Goal: Information Seeking & Learning: Learn about a topic

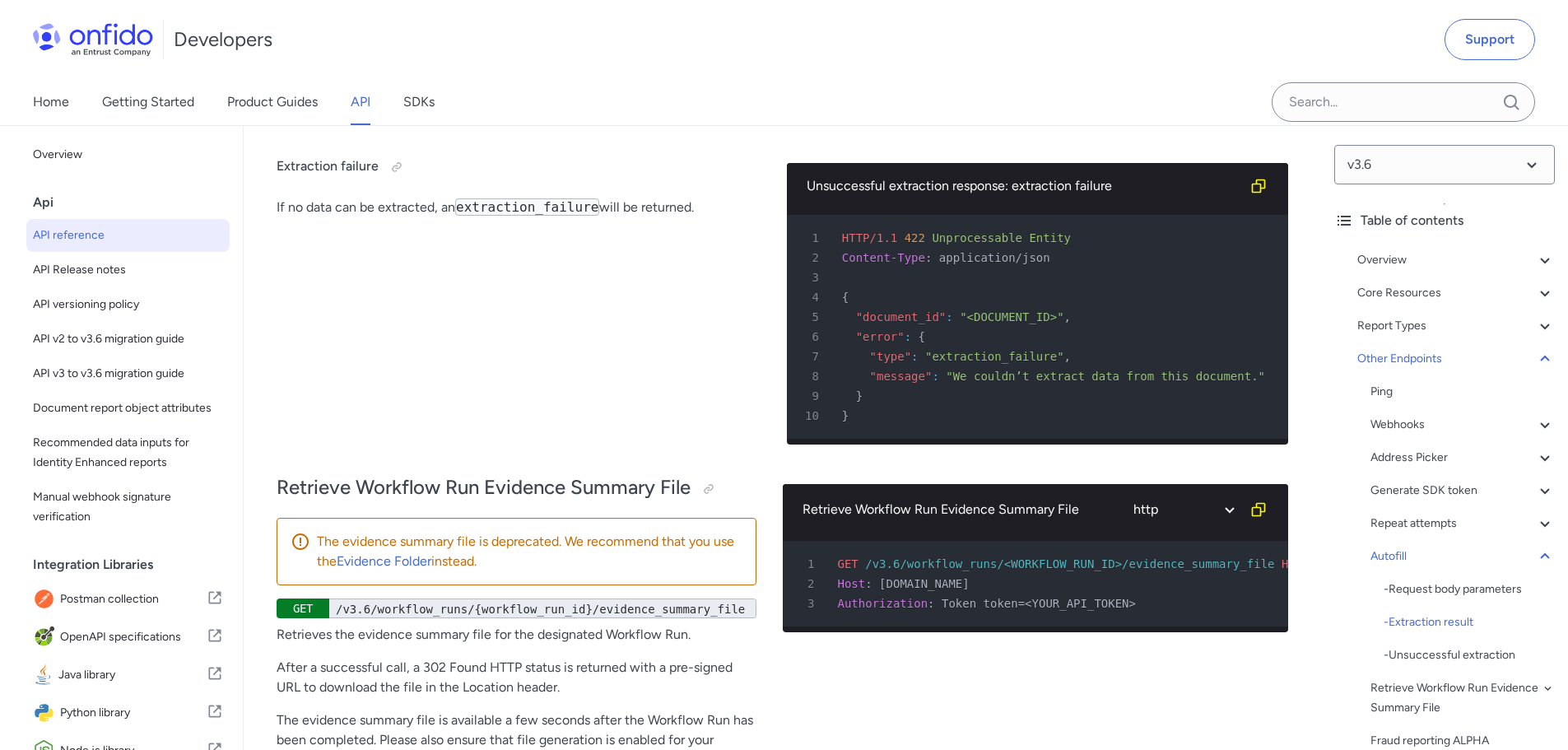
scroll to position [62893, 0]
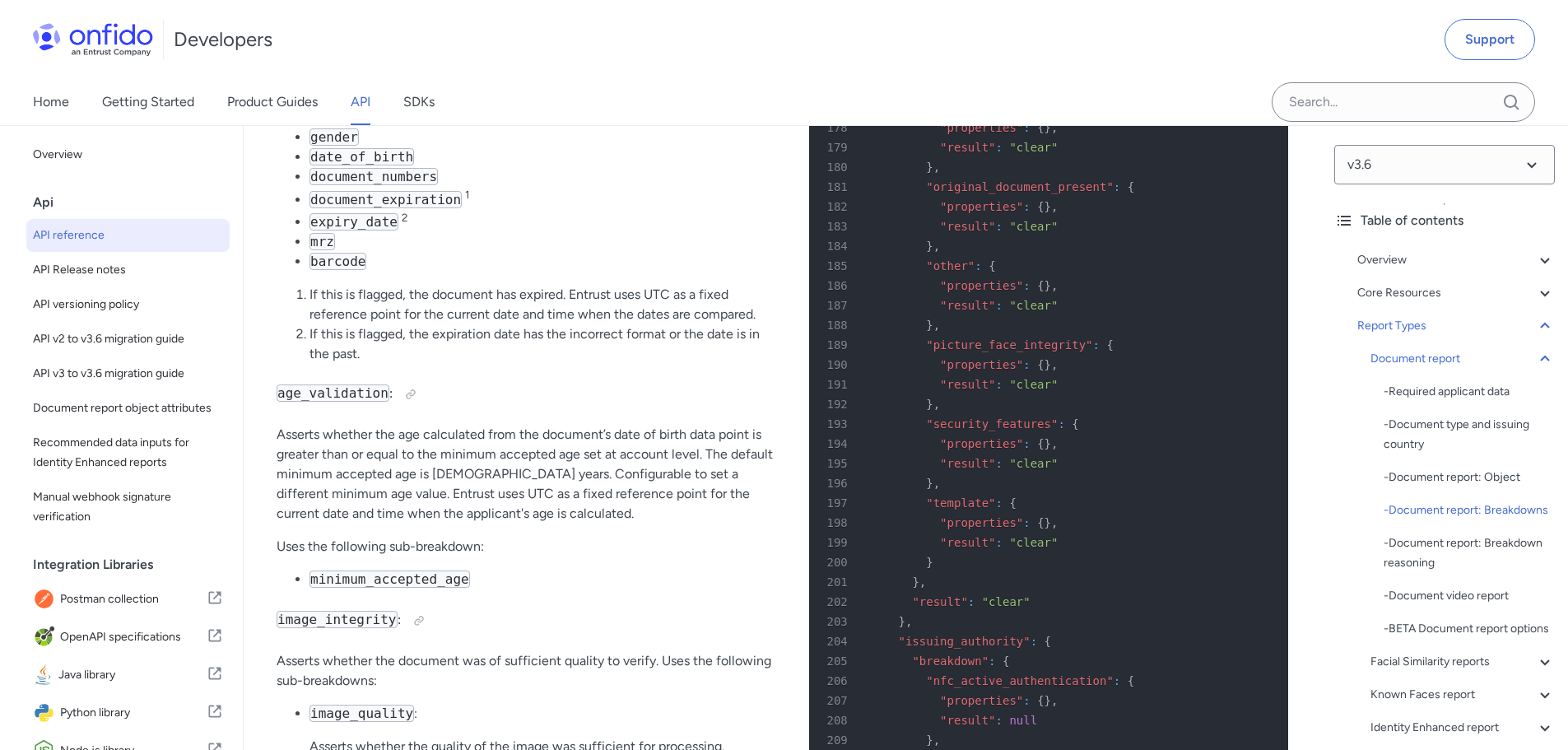
scroll to position [63070, 0]
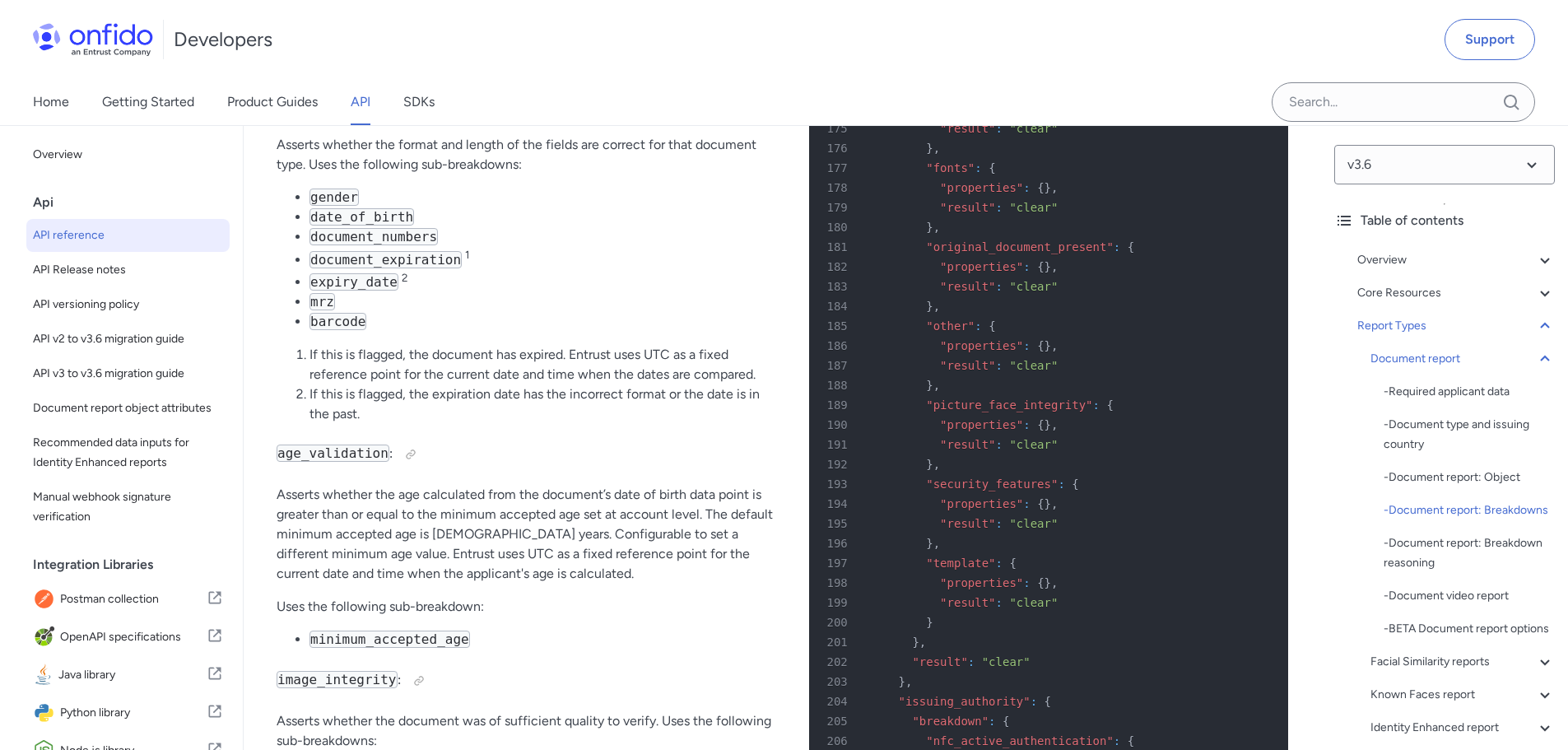
drag, startPoint x: 389, startPoint y: 222, endPoint x: 309, endPoint y: 201, distance: 82.7
copy ul "first_name last_name"
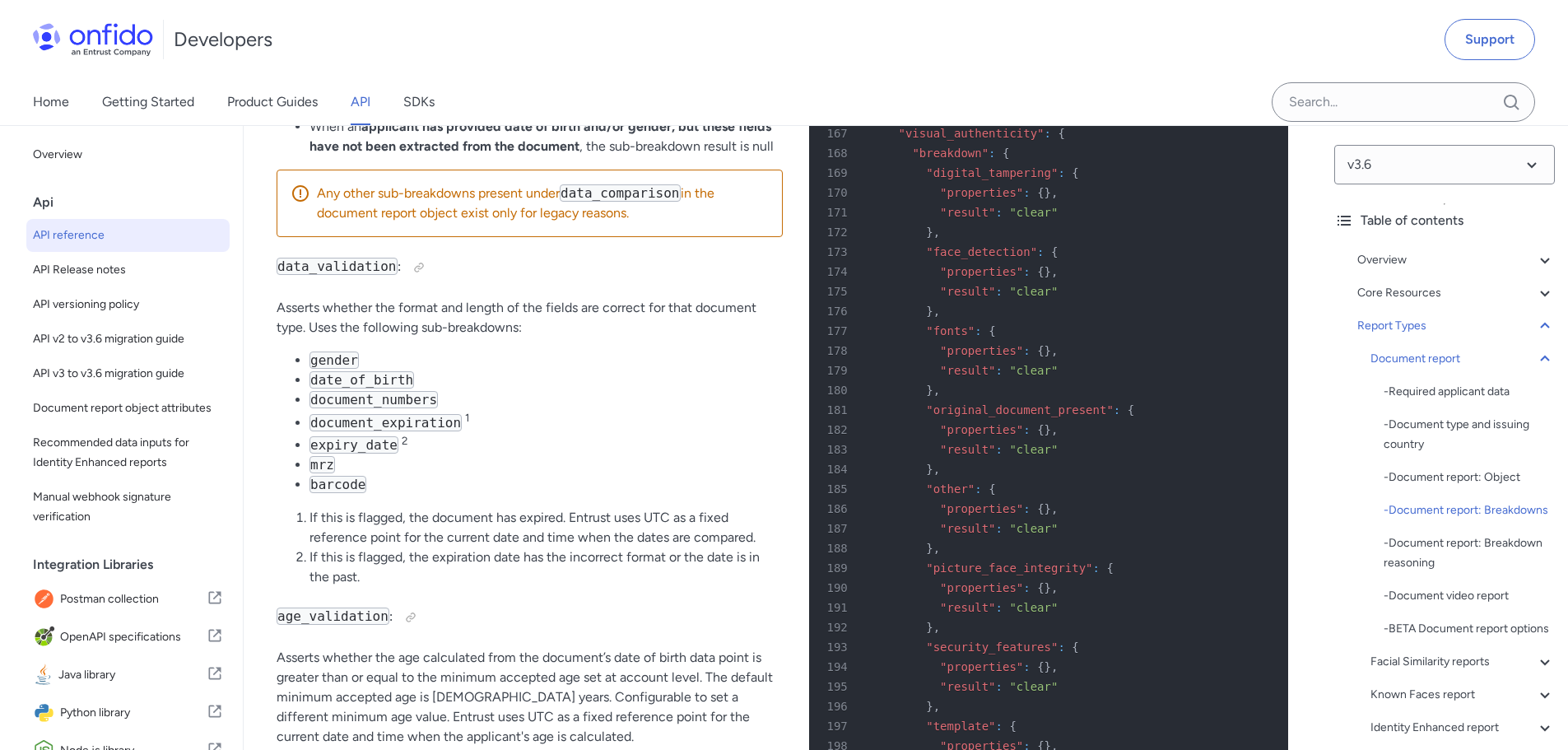
scroll to position [62905, 0]
copy ul "first_name last_name"
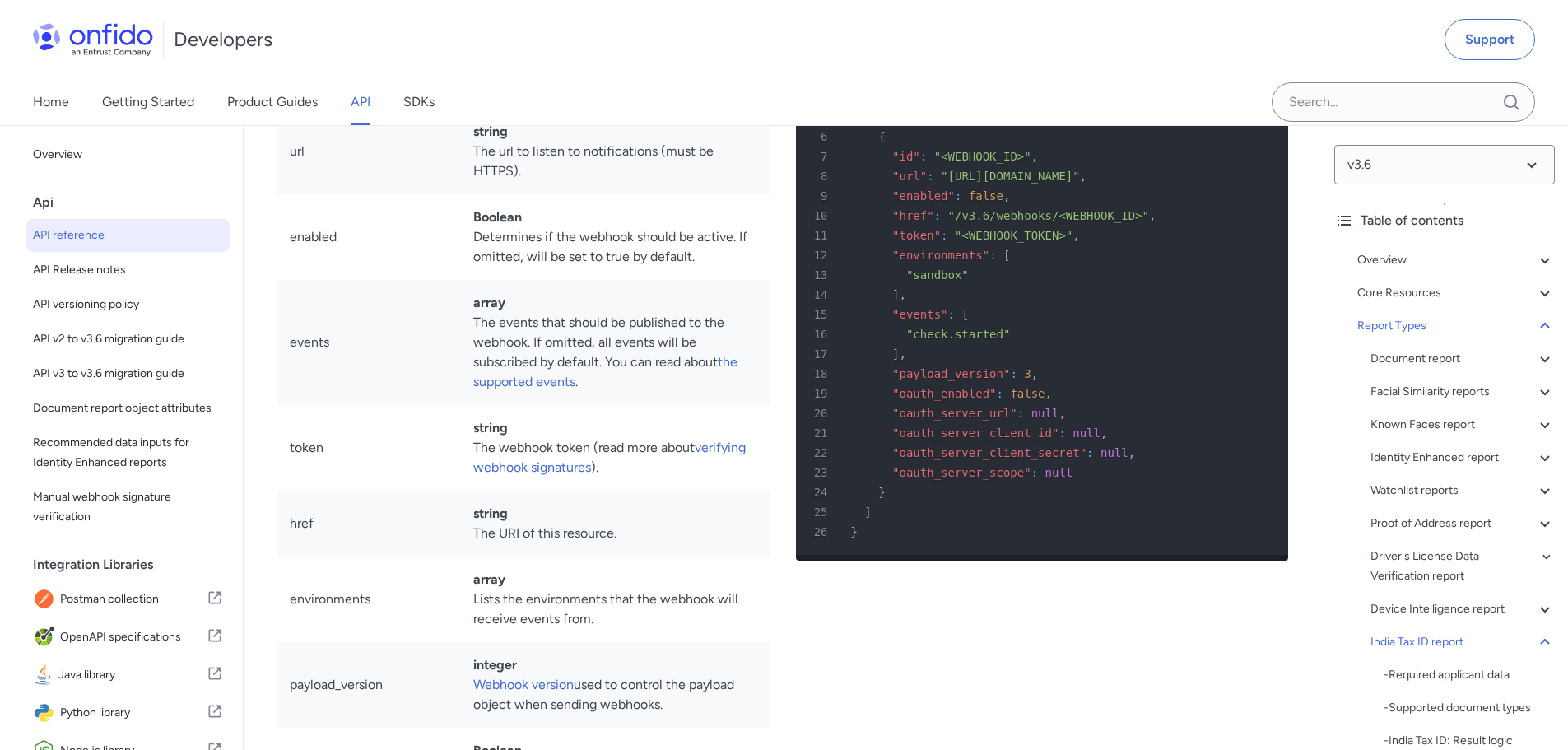
scroll to position [90977, 0]
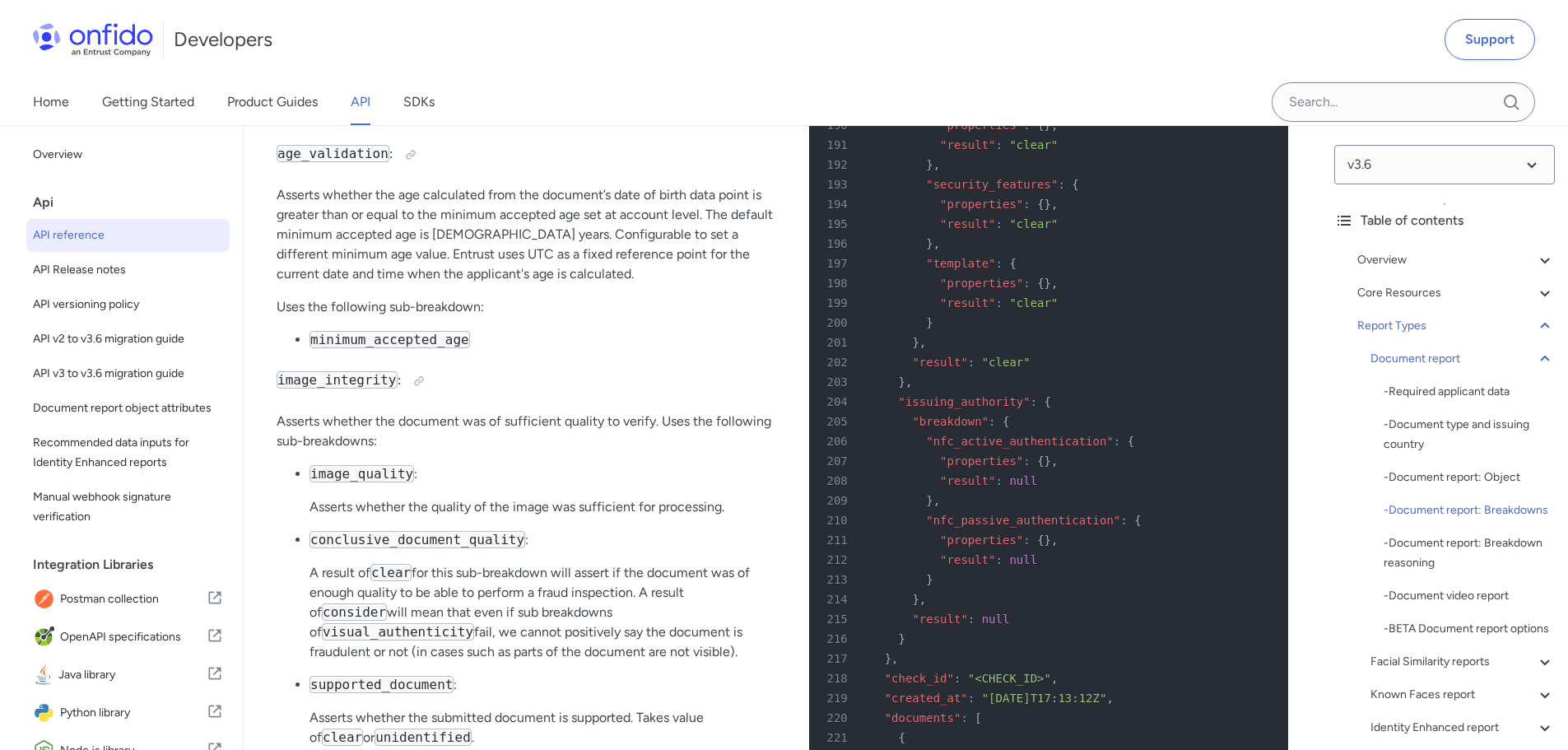
scroll to position [63399, 0]
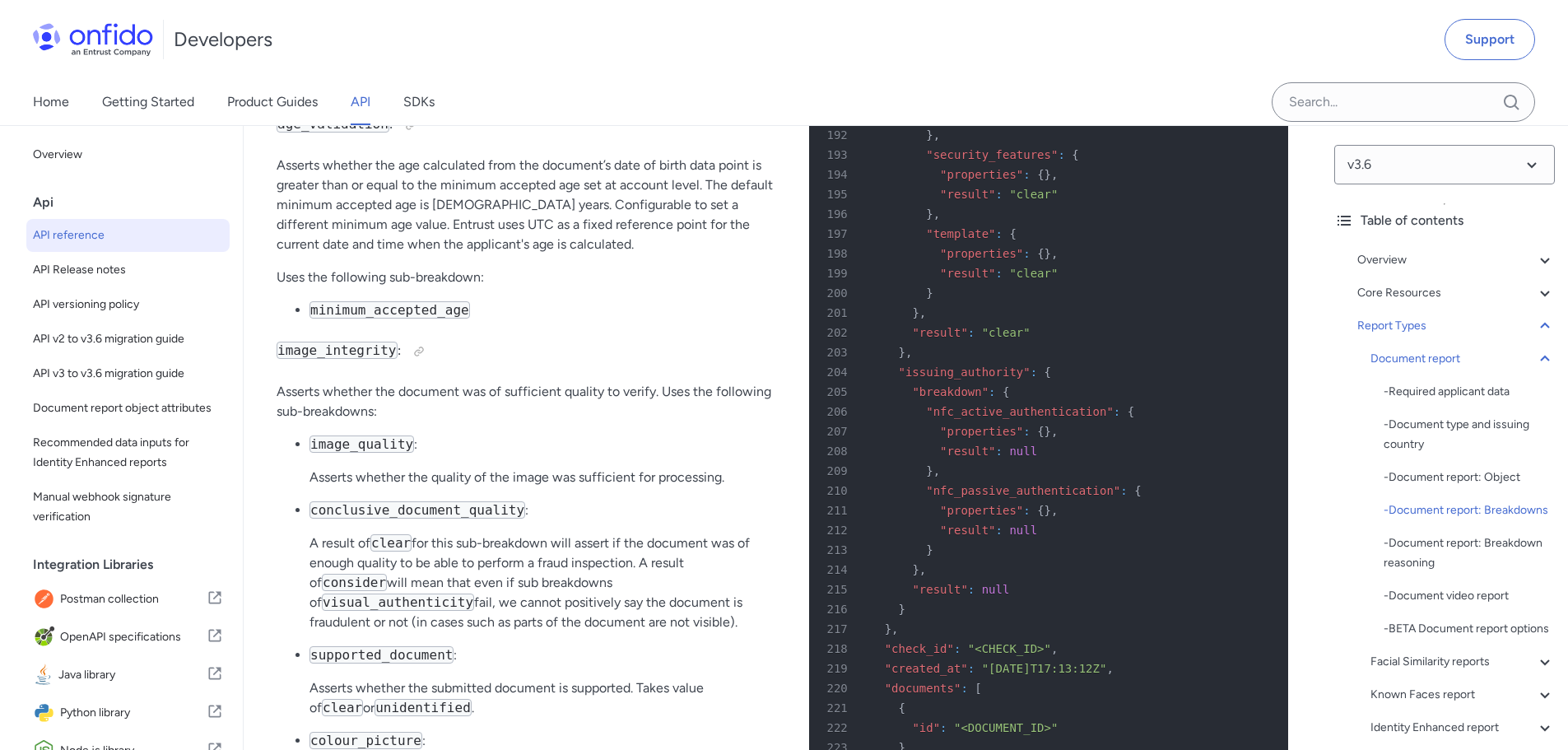
click at [1107, 70] on div "Developers Support" at bounding box center [784, 39] width 1568 height 79
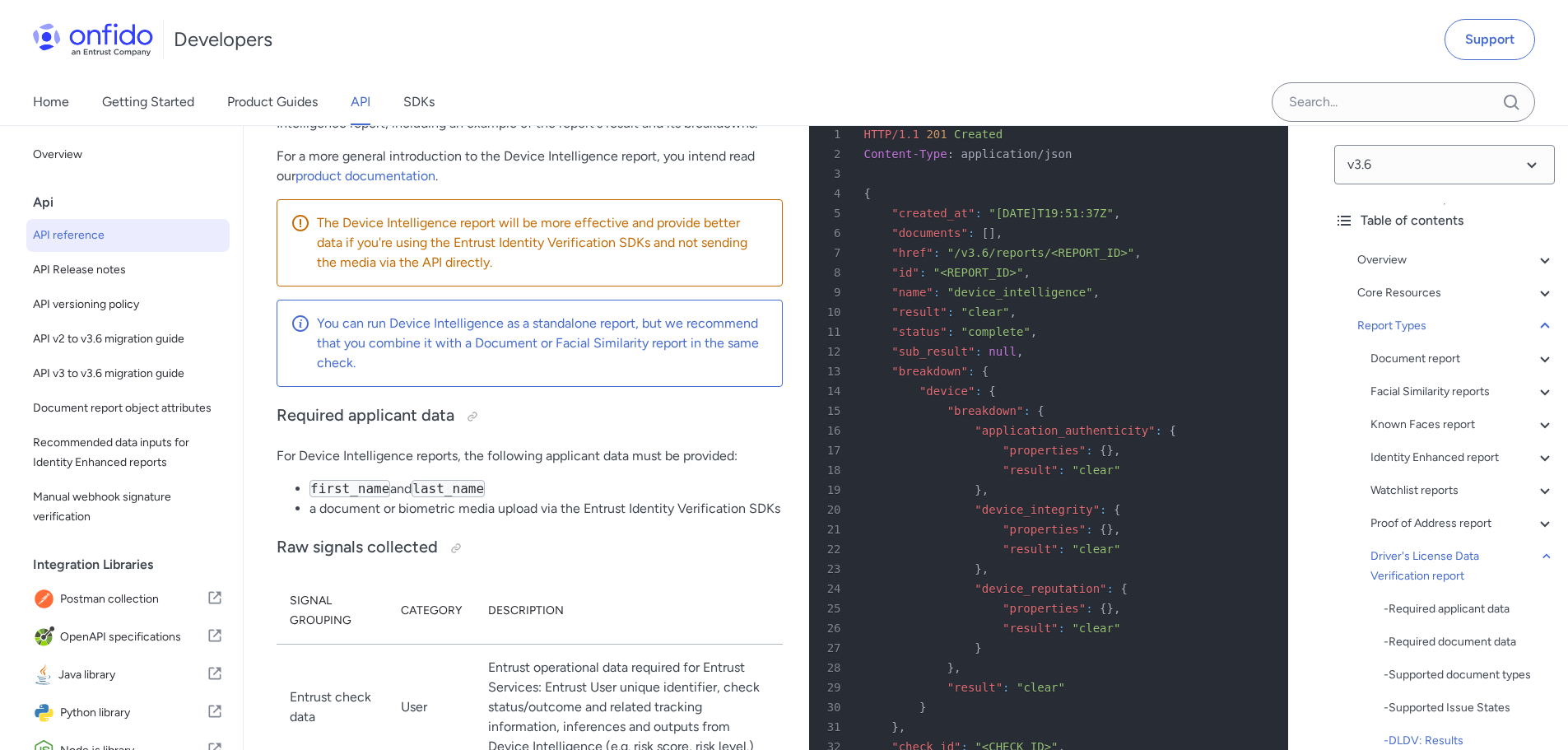
scroll to position [113710, 0]
